Goal: Obtain resource: Download file/media

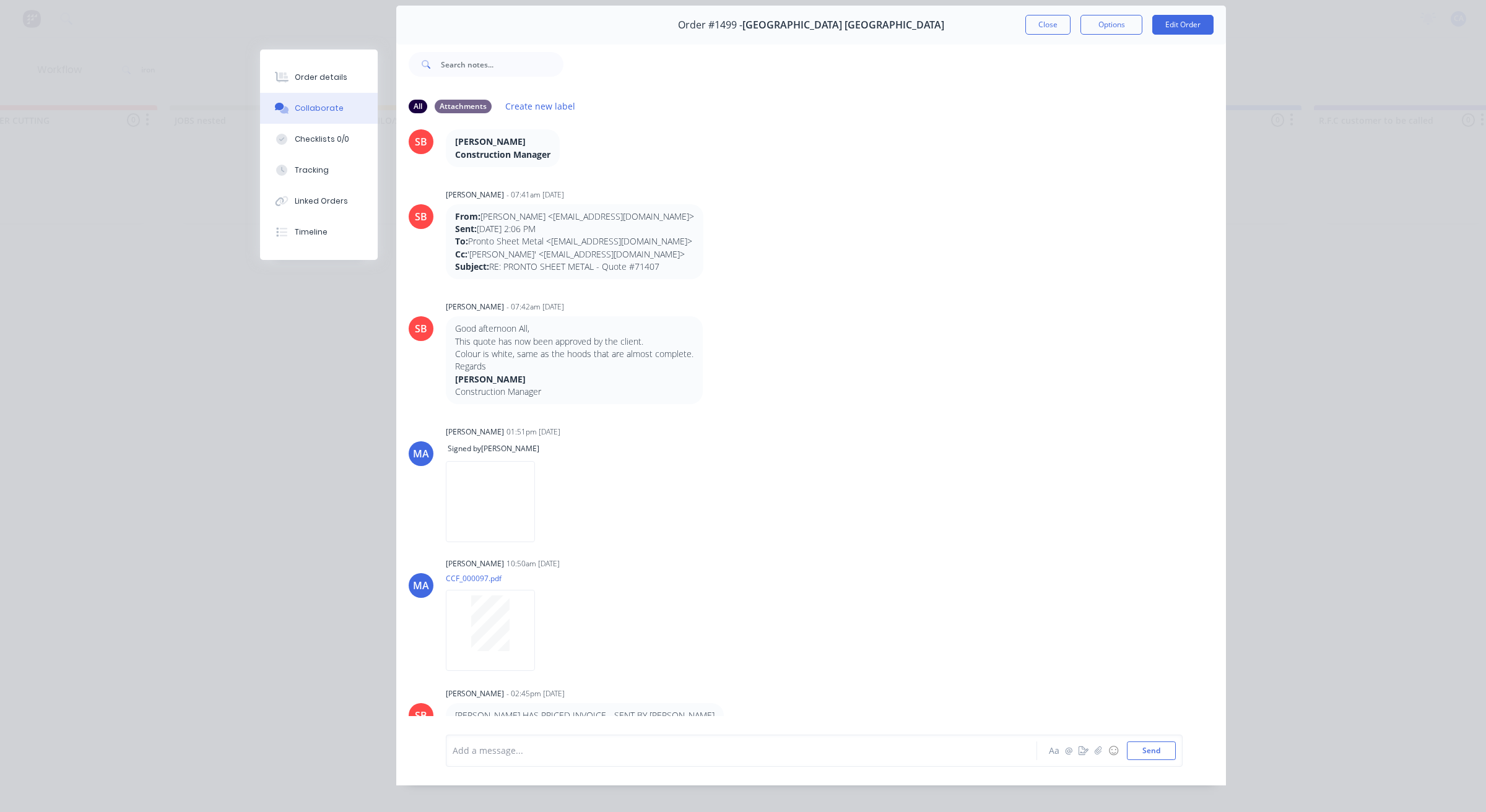
scroll to position [68, 0]
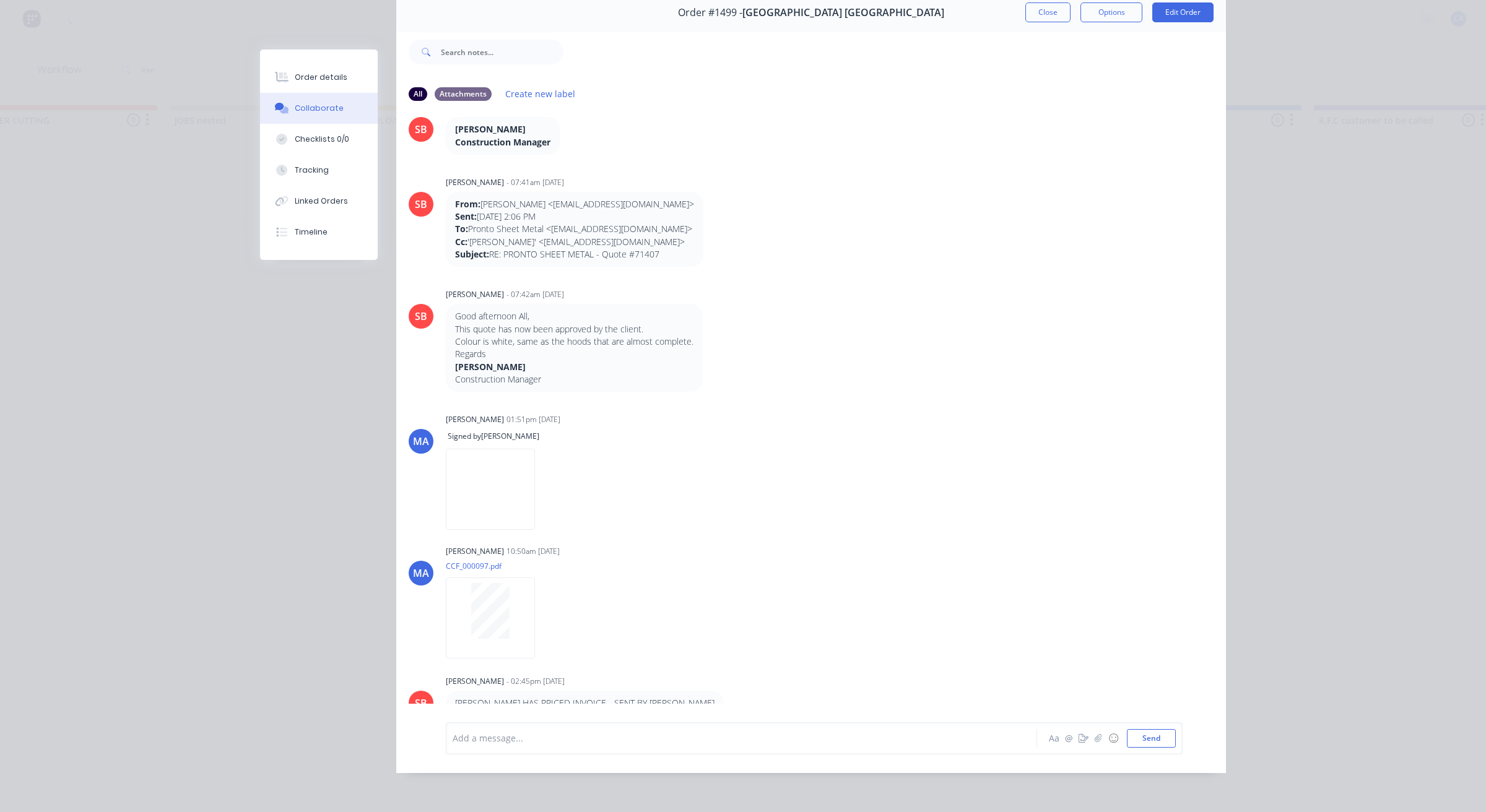
click at [830, 332] on div "SB [PERSON_NAME] - 07:42am [DATE] Good afternoon All, This quote has now been a…" at bounding box center [811, 338] width 830 height 107
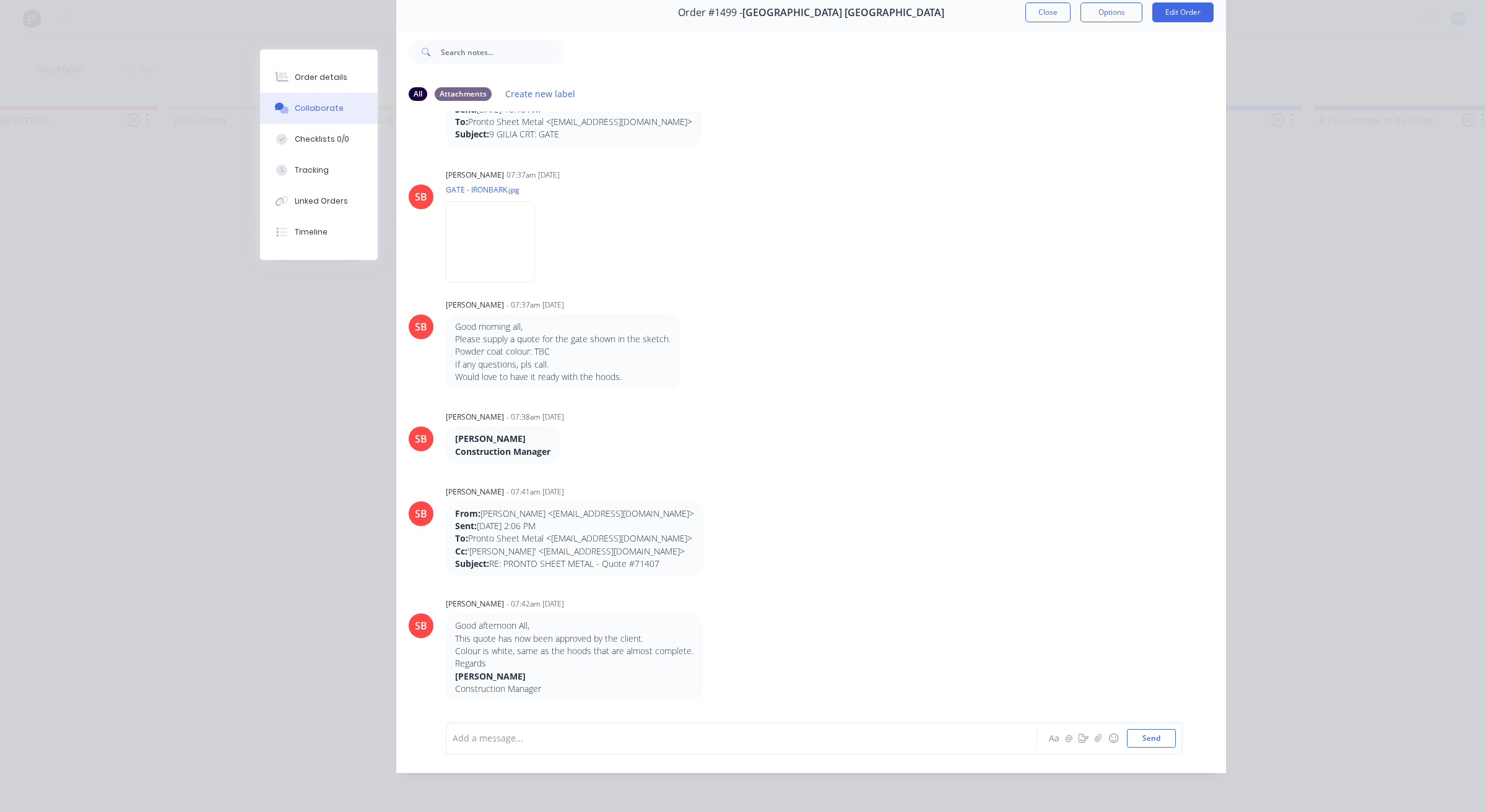
scroll to position [0, 0]
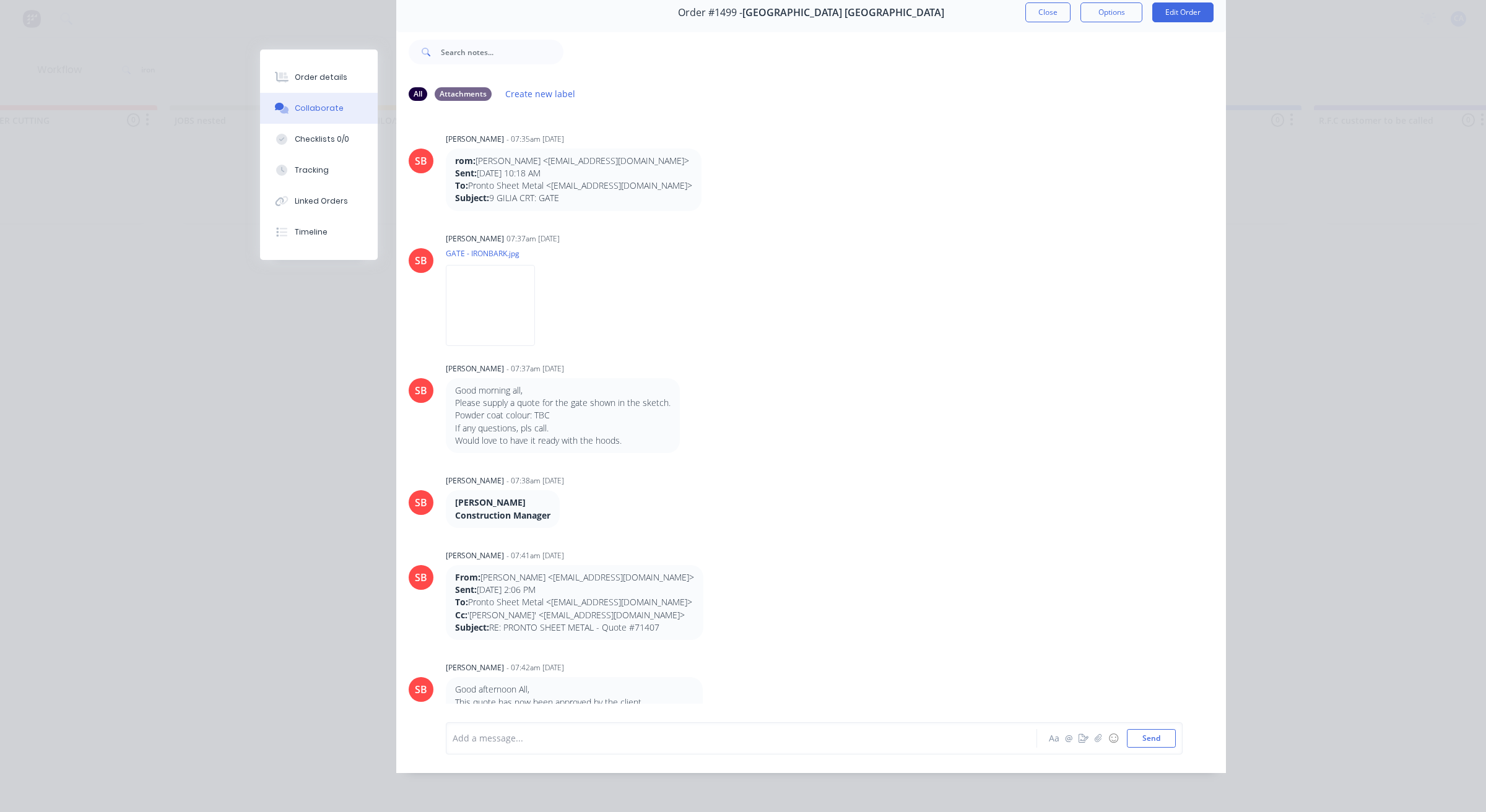
click at [809, 39] on div at bounding box center [895, 52] width 663 height 49
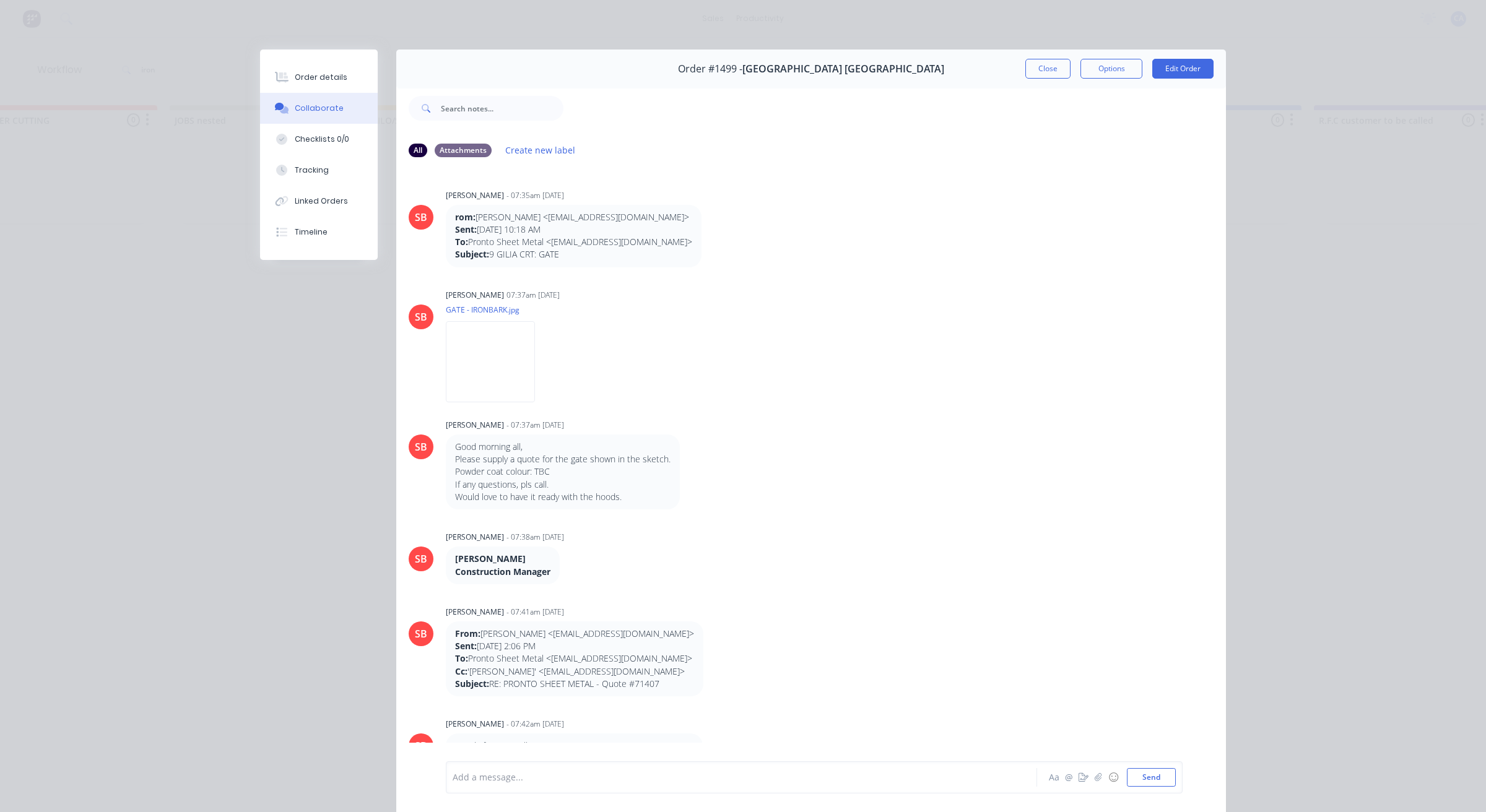
click at [1034, 72] on button "Close" at bounding box center [1048, 68] width 46 height 20
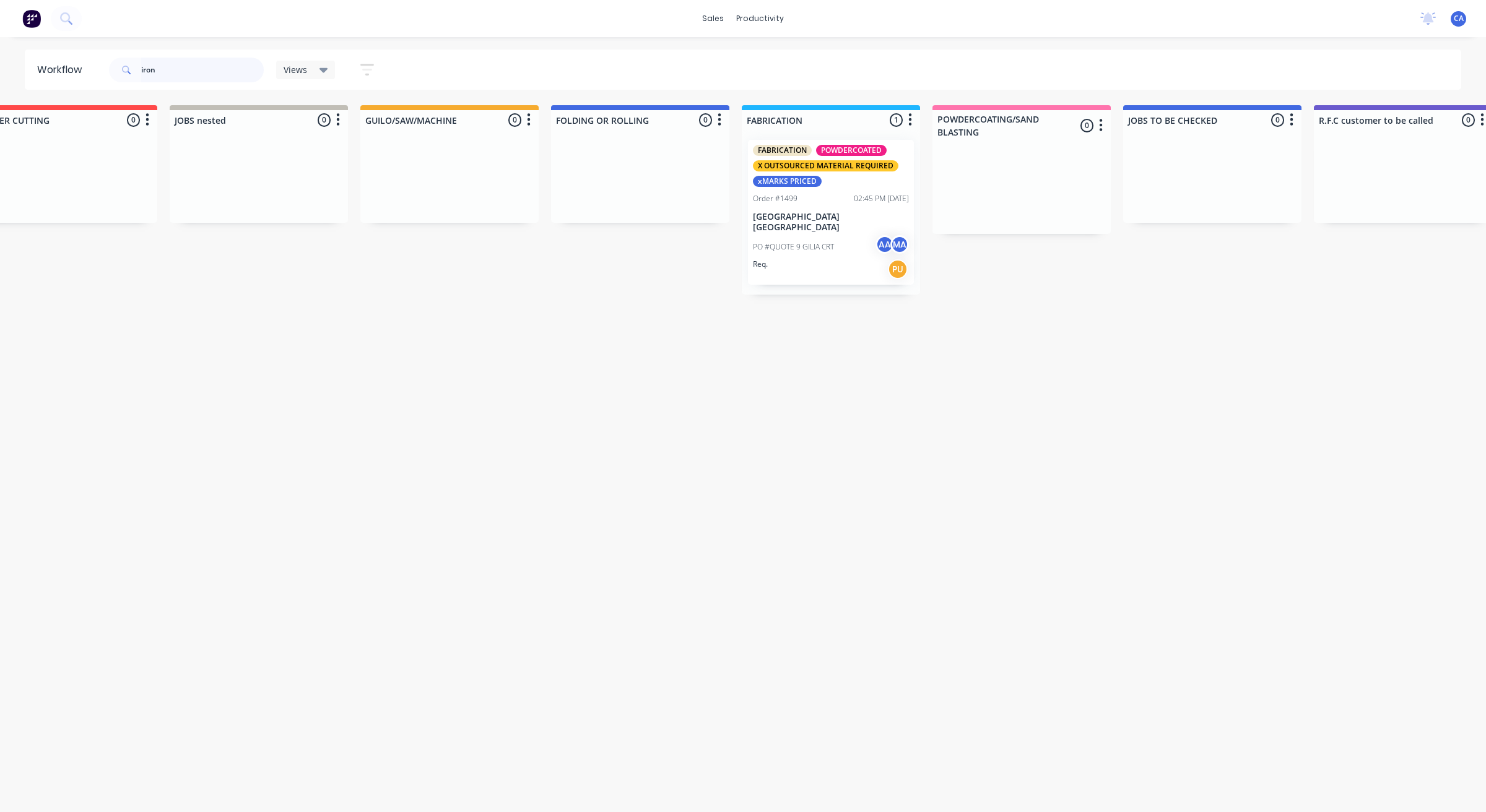
click at [58, 57] on header "Workflow iron Views Save new view None (Default) edit Show/Hide statuses Show l…" at bounding box center [743, 69] width 1437 height 40
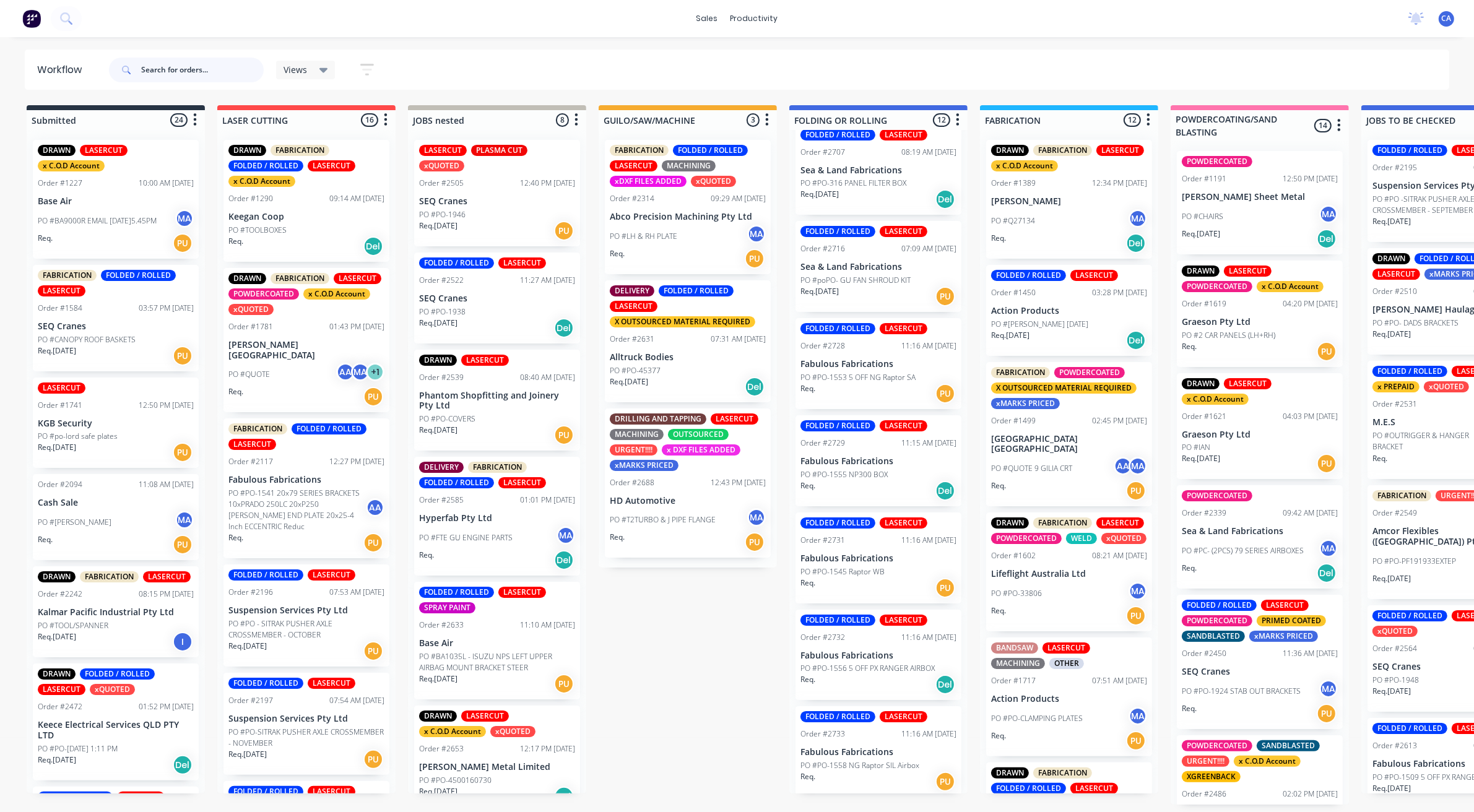
scroll to position [515, 0]
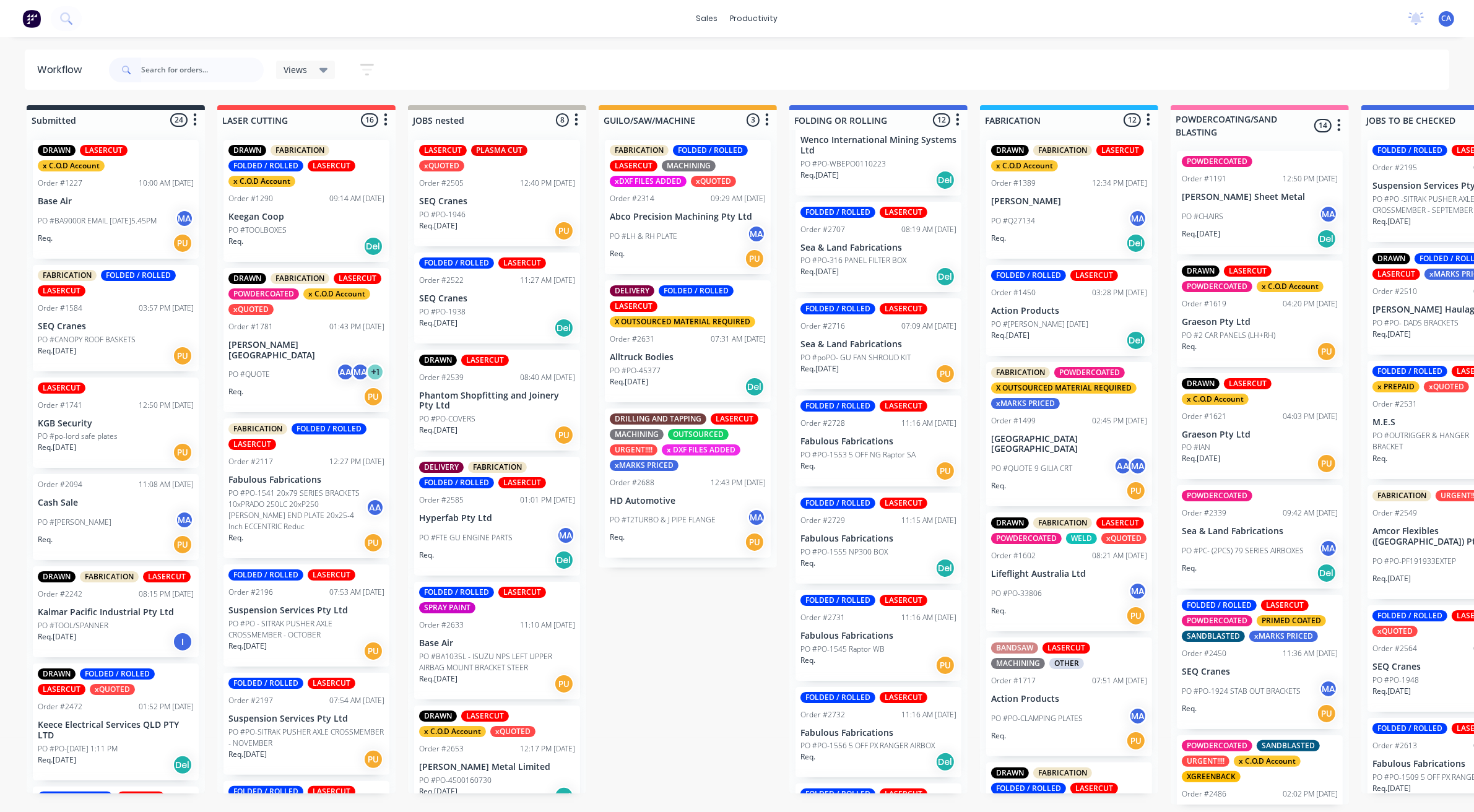
click at [865, 272] on div "Req. [DATE] Del" at bounding box center [878, 276] width 156 height 21
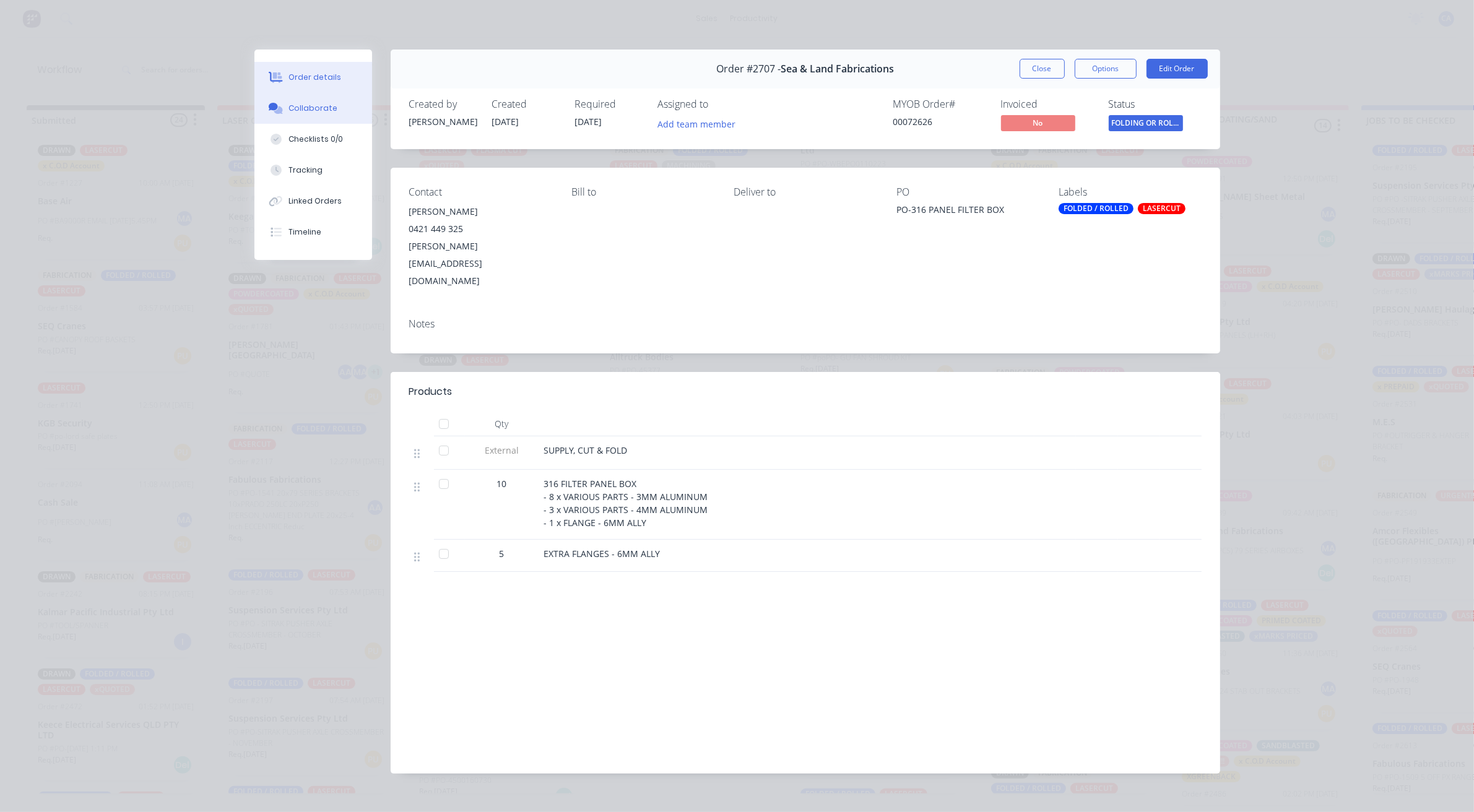
click at [307, 103] on div "Collaborate" at bounding box center [313, 109] width 49 height 11
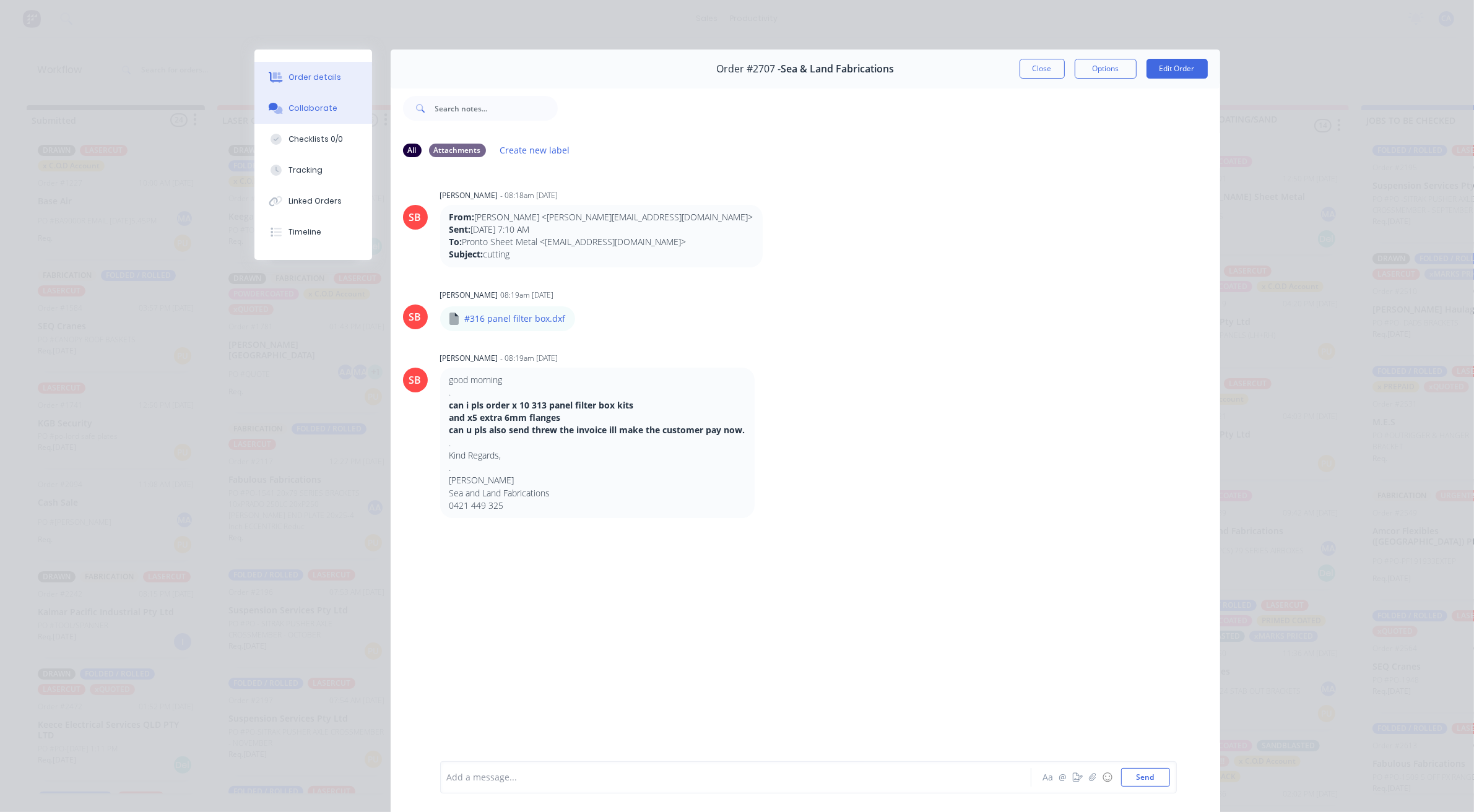
click at [308, 78] on div "Order details" at bounding box center [315, 78] width 53 height 11
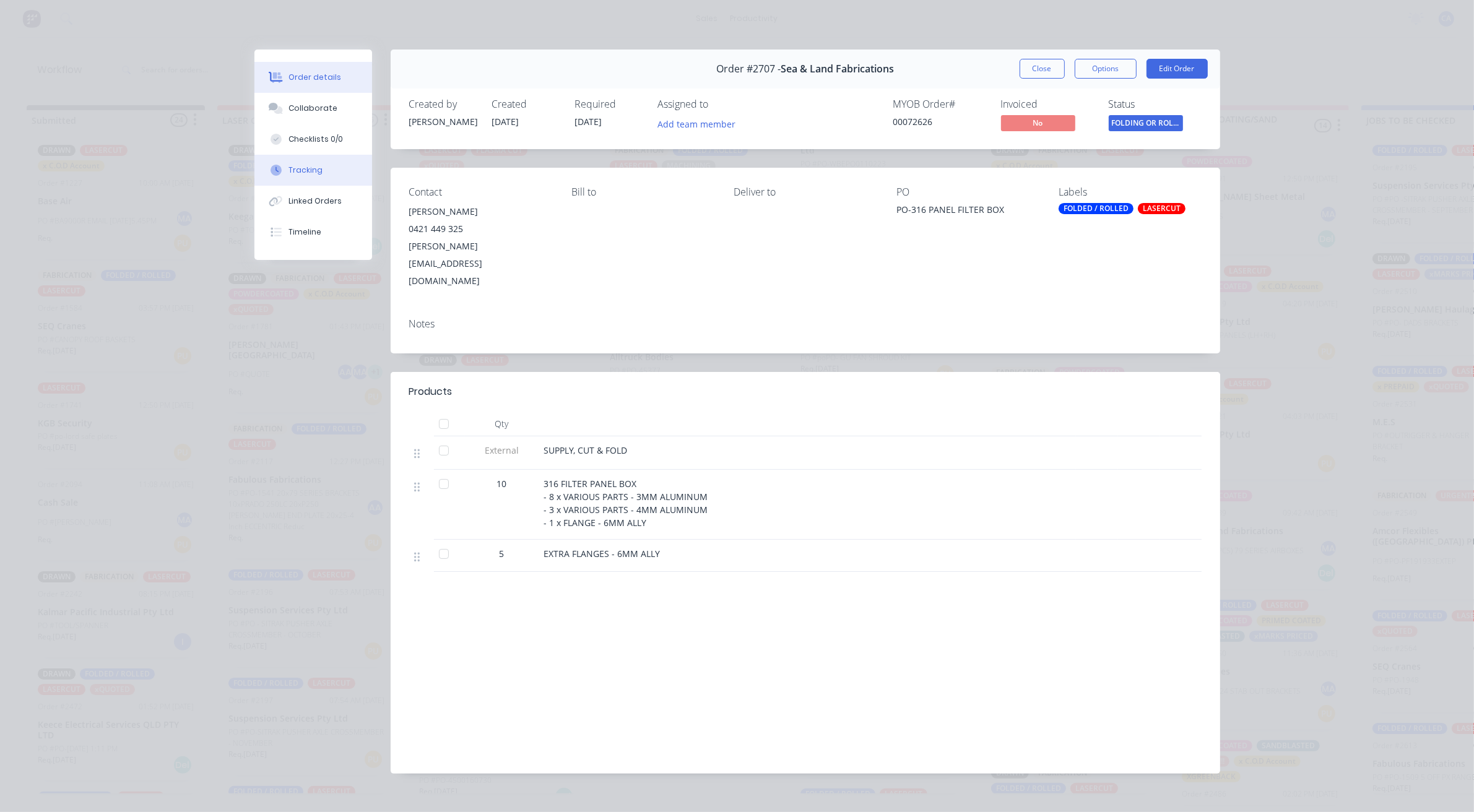
drag, startPoint x: 329, startPoint y: 103, endPoint x: 367, endPoint y: 173, distance: 79.6
click at [329, 103] on div "Collaborate" at bounding box center [313, 109] width 49 height 11
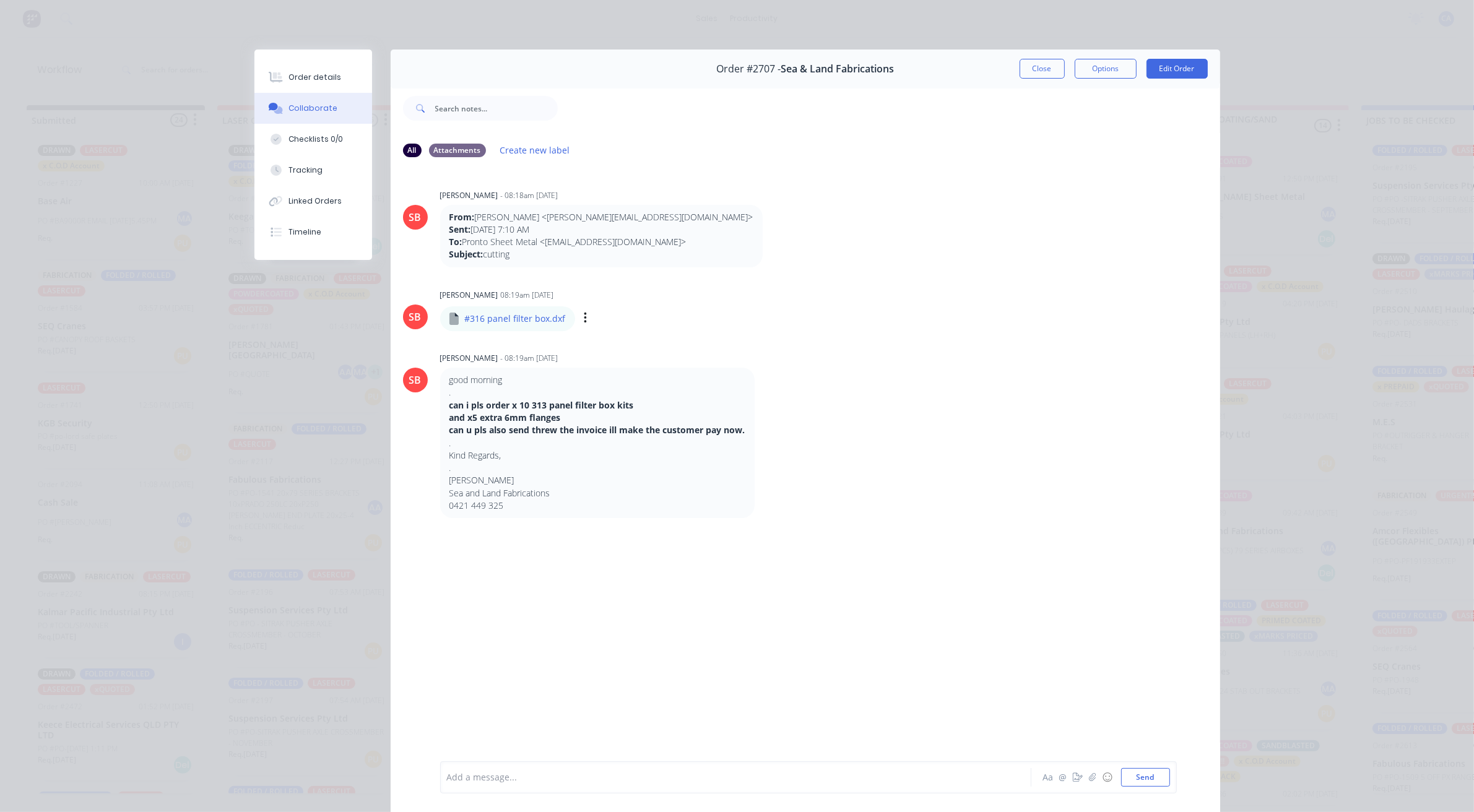
click at [582, 320] on div "Labels Download" at bounding box center [649, 318] width 140 height 18
click at [580, 320] on div "Labels Download" at bounding box center [649, 318] width 140 height 18
click at [584, 319] on icon "button" at bounding box center [585, 318] width 3 height 11
click at [614, 347] on button "Download" at bounding box center [666, 351] width 140 height 28
click at [1040, 72] on button "Close" at bounding box center [1042, 68] width 46 height 20
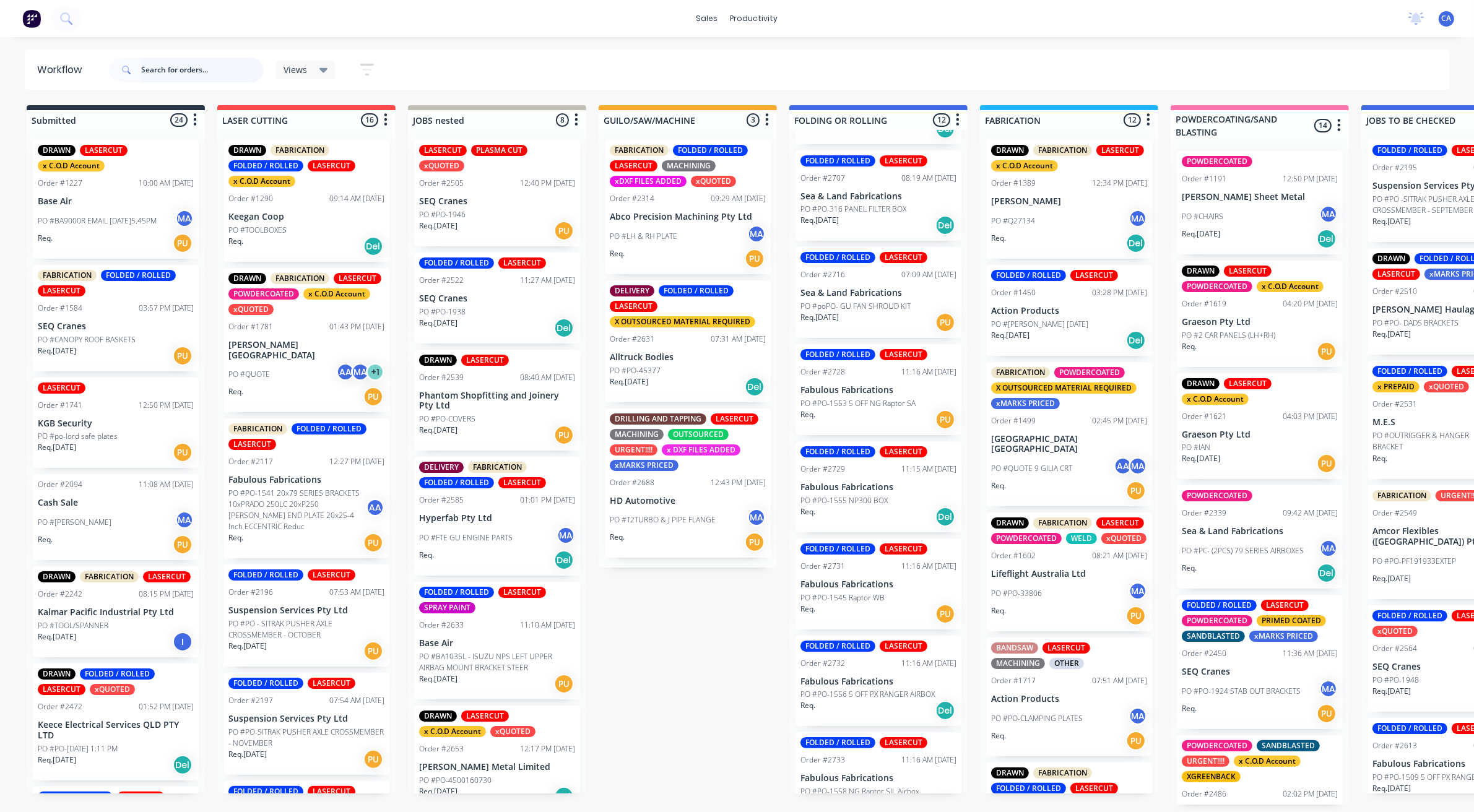
scroll to position [593, 0]
